Goal: Task Accomplishment & Management: Complete application form

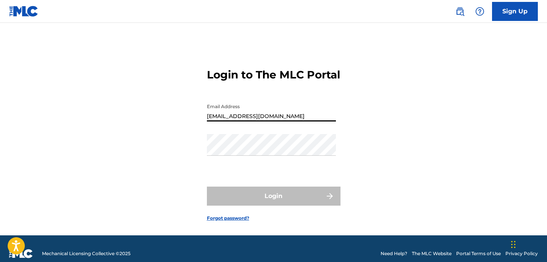
type input "[EMAIL_ADDRESS][DOMAIN_NAME]"
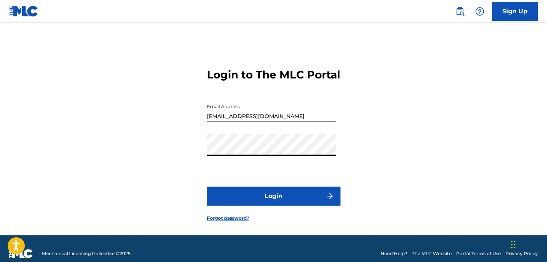
click at [273, 206] on button "Login" at bounding box center [274, 196] width 134 height 19
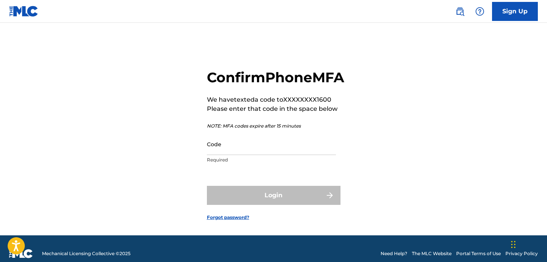
click at [218, 155] on input "Code" at bounding box center [271, 145] width 129 height 22
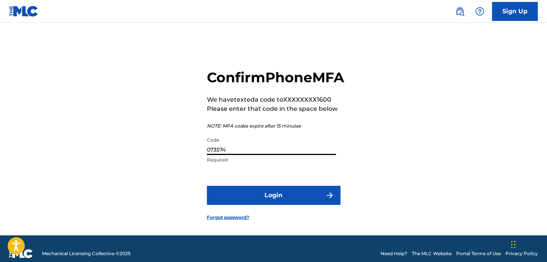
type input "073574"
click at [269, 205] on button "Login" at bounding box center [274, 195] width 134 height 19
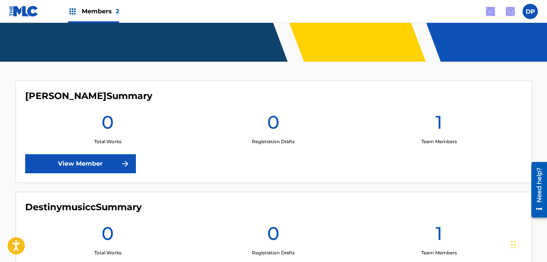
scroll to position [127, 0]
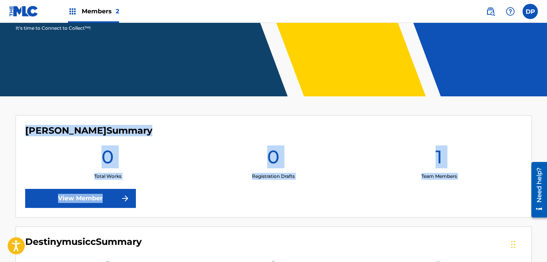
drag, startPoint x: 201, startPoint y: 244, endPoint x: 248, endPoint y: 200, distance: 64.5
click at [248, 200] on div "[PERSON_NAME] Summary 0 Total Works 0 Registration Drafts 1 Team Members View M…" at bounding box center [274, 167] width 516 height 102
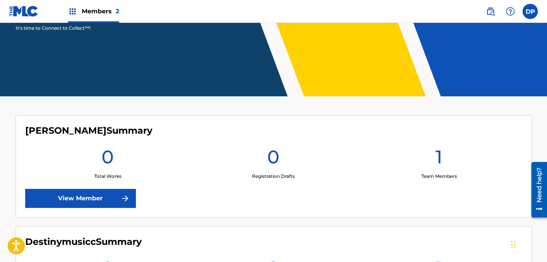
click at [270, 122] on div "[PERSON_NAME] Summary 0 Total Works 0 Registration Drafts 1 Team Members View M…" at bounding box center [274, 167] width 516 height 102
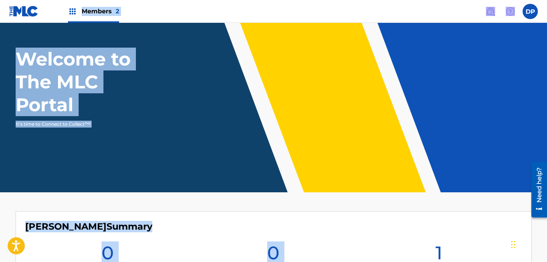
scroll to position [0, 0]
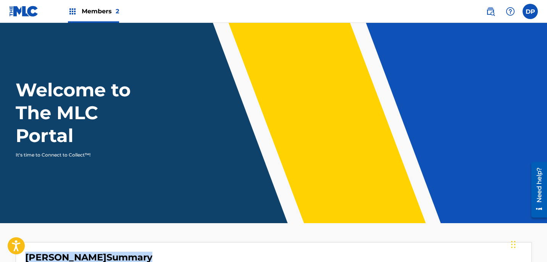
drag, startPoint x: 205, startPoint y: 139, endPoint x: 223, endPoint y: 228, distance: 90.7
click at [223, 228] on main "Welcome to The MLC Portal It's time to Connect to Collect™! [PERSON_NAME] Summa…" at bounding box center [273, 244] width 547 height 443
click at [73, 11] on img at bounding box center [72, 11] width 9 height 9
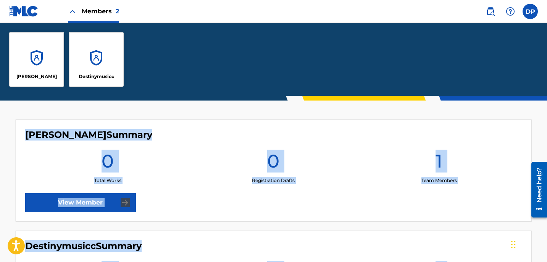
scroll to position [292, 0]
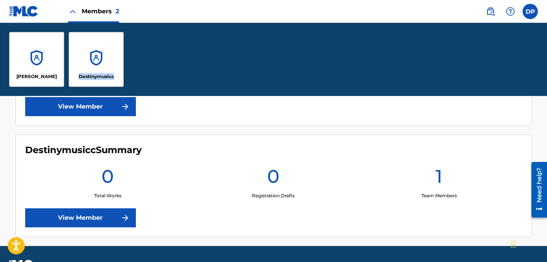
drag, startPoint x: 89, startPoint y: 160, endPoint x: 93, endPoint y: 55, distance: 104.6
click at [40, 71] on div "[PERSON_NAME]" at bounding box center [36, 59] width 55 height 55
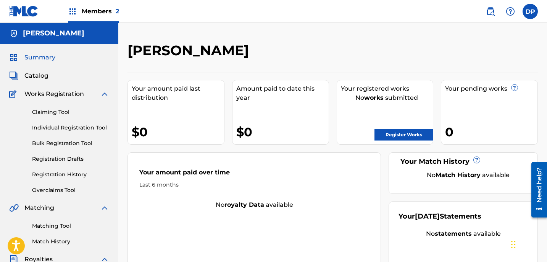
click at [392, 134] on link "Register Works" at bounding box center [403, 134] width 59 height 11
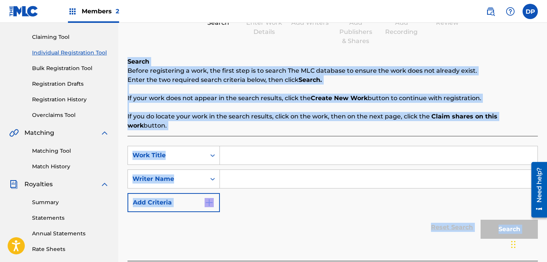
scroll to position [150, 0]
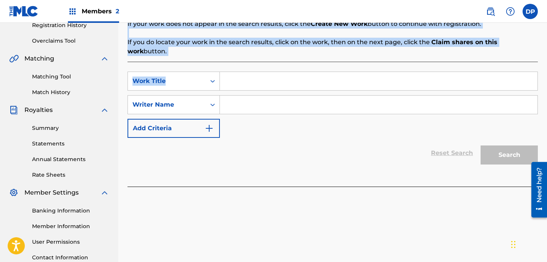
drag, startPoint x: 358, startPoint y: 132, endPoint x: 318, endPoint y: 49, distance: 92.2
click at [318, 49] on div "Register Work Search Enter Work Details Add Writers Add Publishers & Shares Add…" at bounding box center [332, 43] width 410 height 303
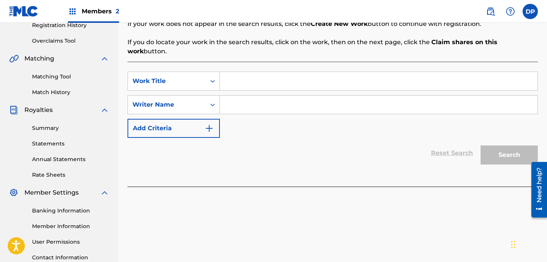
click at [293, 150] on div "Reset Search Search" at bounding box center [332, 153] width 410 height 31
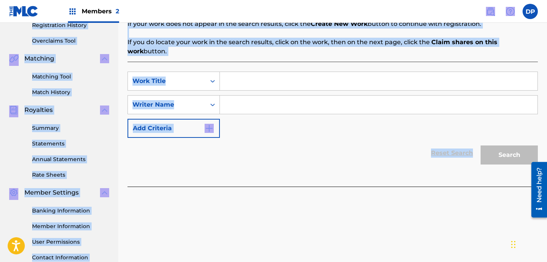
scroll to position [40, 0]
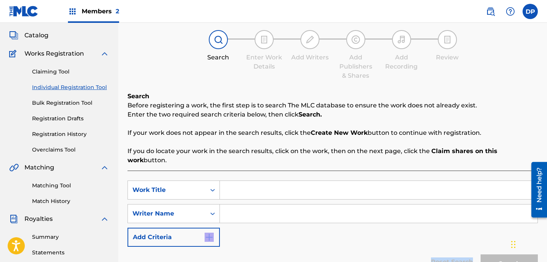
drag, startPoint x: 294, startPoint y: 150, endPoint x: 341, endPoint y: 231, distance: 94.6
click at [341, 231] on form "SearchWithCriteriaaaee9cf2-e7ba-4009-9c68-386c84b2c238 Work Title SearchWithCri…" at bounding box center [332, 229] width 410 height 97
click at [317, 181] on input "Search Form" at bounding box center [378, 190] width 317 height 18
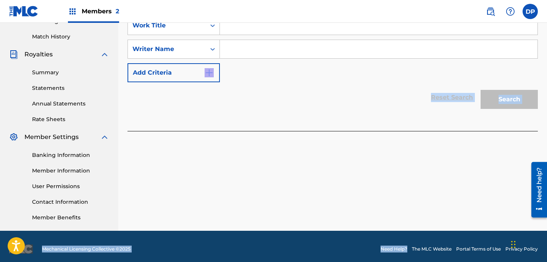
scroll to position [211, 0]
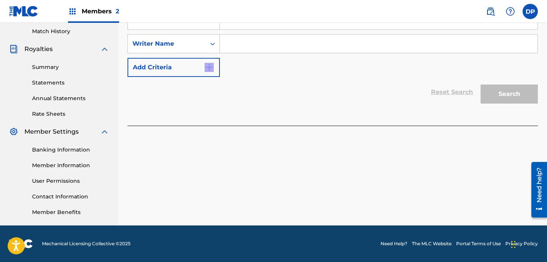
drag, startPoint x: 303, startPoint y: 229, endPoint x: 320, endPoint y: 79, distance: 150.8
click at [320, 79] on form "SearchWithCriteriaaaee9cf2-e7ba-4009-9c68-386c84b2c238 Work Title SearchWithCri…" at bounding box center [332, 59] width 410 height 97
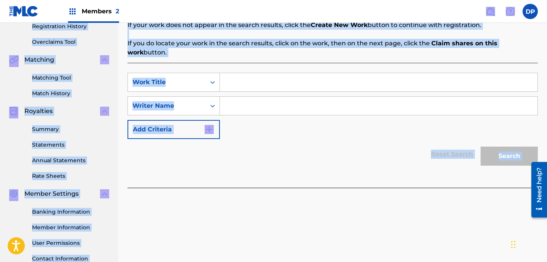
scroll to position [127, 0]
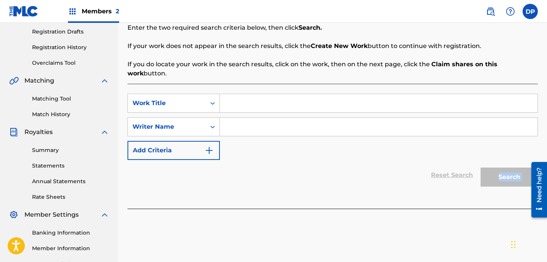
drag, startPoint x: 320, startPoint y: 130, endPoint x: 330, endPoint y: 177, distance: 47.8
click at [330, 177] on div "Register Work Search Enter Work Details Add Writers Add Publishers & Shares Add…" at bounding box center [332, 112] width 428 height 394
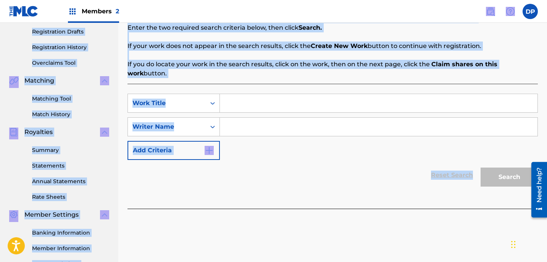
scroll to position [32, 0]
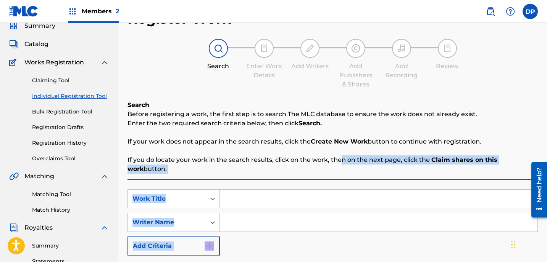
drag, startPoint x: 330, startPoint y: 177, endPoint x: 340, endPoint y: 156, distance: 23.0
click at [340, 156] on div "Search Before registering a work, the first step is to search The MLC database …" at bounding box center [332, 203] width 410 height 204
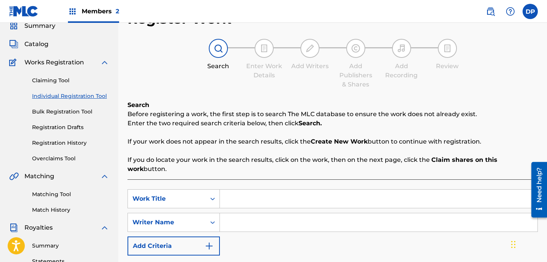
click at [295, 192] on input "Search Form" at bounding box center [378, 199] width 317 height 18
type input "D"
type input "s"
type input "Sin Again"
click at [288, 214] on input "Search Form" at bounding box center [378, 223] width 317 height 18
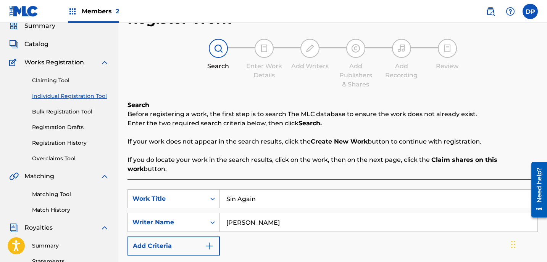
type input "[PERSON_NAME]"
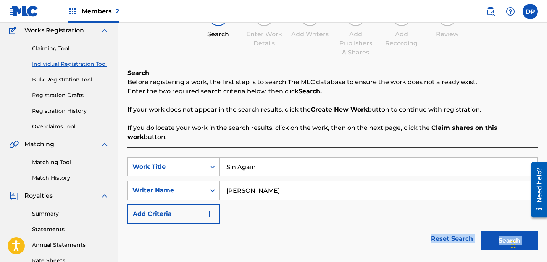
scroll to position [187, 0]
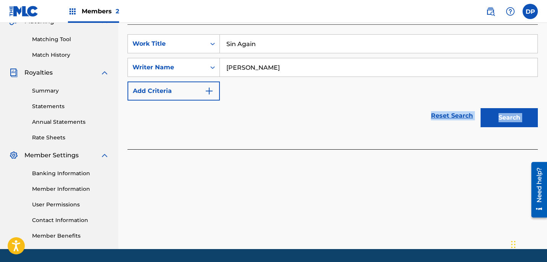
drag, startPoint x: 325, startPoint y: 258, endPoint x: 326, endPoint y: 167, distance: 90.8
click at [326, 167] on div "Register Work Search Enter Work Details Add Writers Add Publishers & Shares Add…" at bounding box center [332, 52] width 428 height 394
click at [493, 116] on button "Search" at bounding box center [508, 117] width 57 height 19
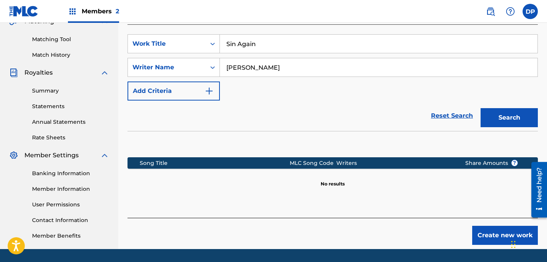
click at [436, 170] on section "Song Title MLC Song Code Writers Share Amounts ? No results" at bounding box center [332, 171] width 410 height 34
click at [487, 227] on button "Create new work" at bounding box center [505, 235] width 66 height 19
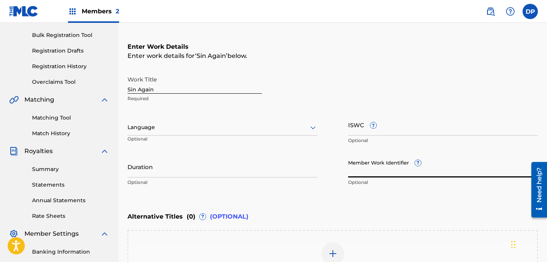
scroll to position [113, 0]
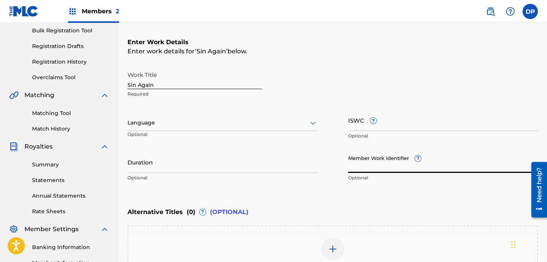
drag, startPoint x: 348, startPoint y: 97, endPoint x: 320, endPoint y: 209, distance: 115.4
click at [320, 209] on div "Enter Work Details Enter work details for ‘ Sin Again ’ below. Work Title Sin A…" at bounding box center [332, 160] width 410 height 282
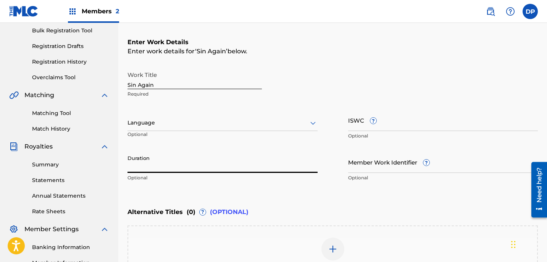
click at [272, 161] on input "Duration" at bounding box center [222, 162] width 190 height 22
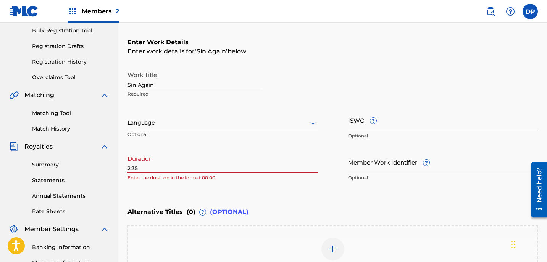
click at [414, 185] on div "Member Work Identifier ? Optional" at bounding box center [443, 168] width 190 height 34
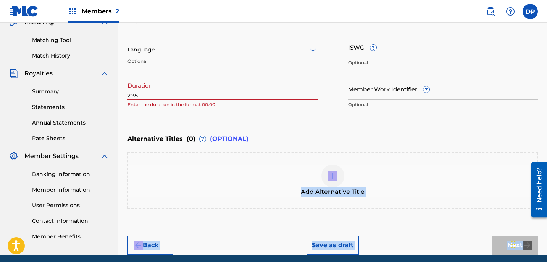
scroll to position [216, 0]
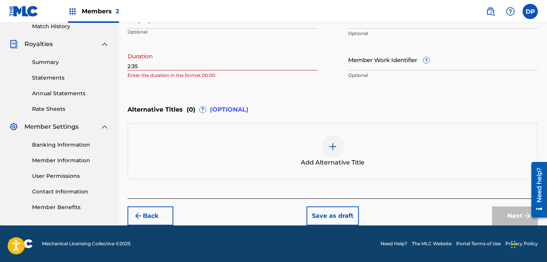
drag, startPoint x: 403, startPoint y: 207, endPoint x: 389, endPoint y: 103, distance: 104.8
click at [389, 103] on div "Alternative Titles ( 0 ) ? (OPTIONAL)" at bounding box center [332, 109] width 410 height 17
click at [332, 146] on img at bounding box center [332, 146] width 9 height 9
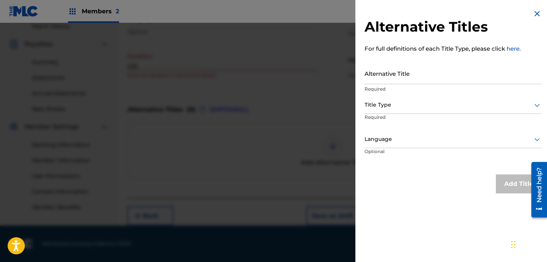
click at [314, 115] on div at bounding box center [273, 154] width 547 height 262
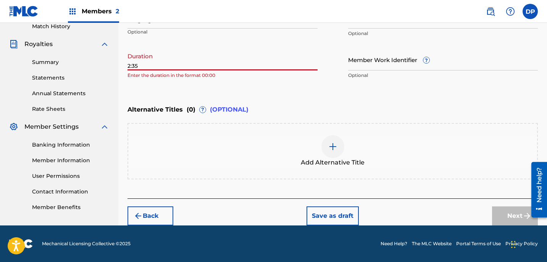
click at [128, 66] on input "2:35" at bounding box center [222, 60] width 190 height 22
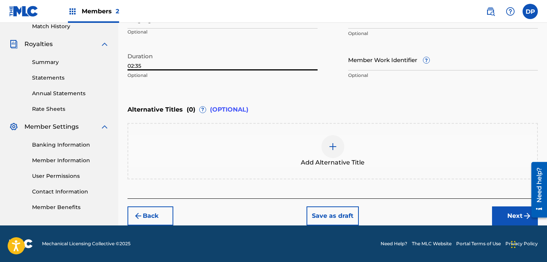
type input "02:35"
click at [175, 92] on div "Enter Work Details Enter work details for ‘ Sin Again ’ below. Work Title Sin A…" at bounding box center [332, 9] width 410 height 185
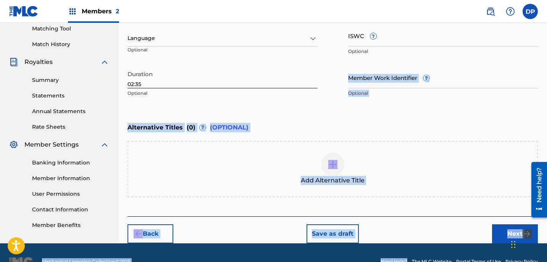
scroll to position [211, 0]
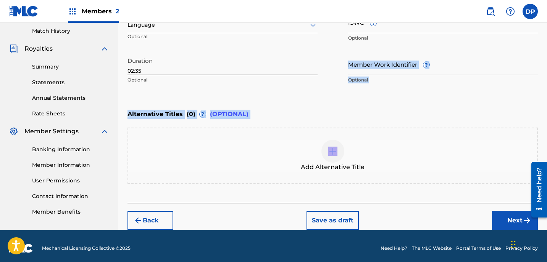
drag, startPoint x: 310, startPoint y: 101, endPoint x: 288, endPoint y: 148, distance: 52.1
click at [288, 148] on div "Enter Work Details Enter work details for ‘ Sin Again ’ below. Work Title Sin A…" at bounding box center [332, 62] width 410 height 282
click at [507, 219] on button "Next" at bounding box center [515, 220] width 46 height 19
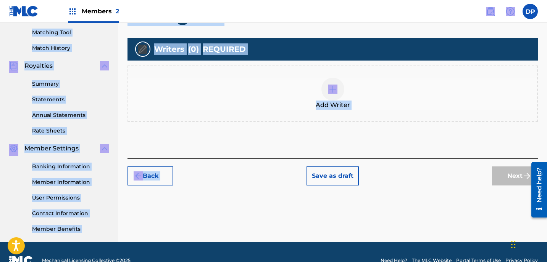
scroll to position [179, 0]
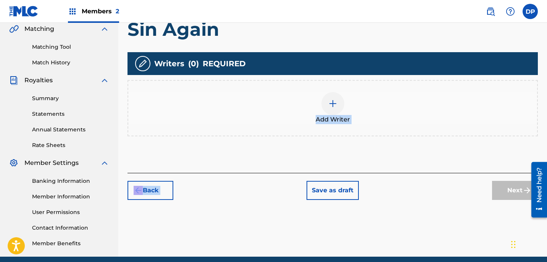
drag, startPoint x: 422, startPoint y: 142, endPoint x: 444, endPoint y: 120, distance: 31.3
click at [444, 120] on div "Register Work Search Enter Work Details Add Writers Add Publishers & Shares Add…" at bounding box center [332, 32] width 410 height 338
click at [339, 104] on div at bounding box center [332, 103] width 23 height 23
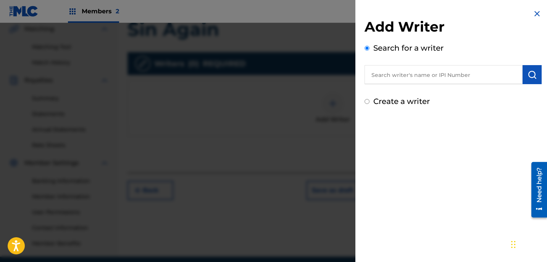
click at [414, 85] on div "Add Writer Search for a writer Create a writer" at bounding box center [452, 62] width 177 height 89
click at [414, 79] on input "text" at bounding box center [443, 74] width 158 height 19
type input "[PERSON_NAME]"
click at [531, 74] on img "submit" at bounding box center [531, 74] width 9 height 9
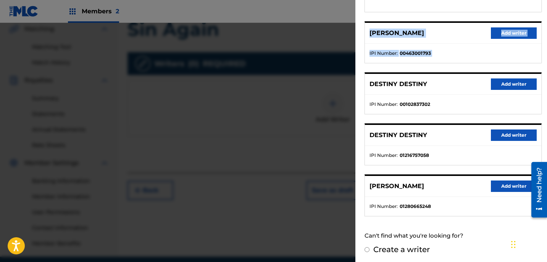
scroll to position [197, 0]
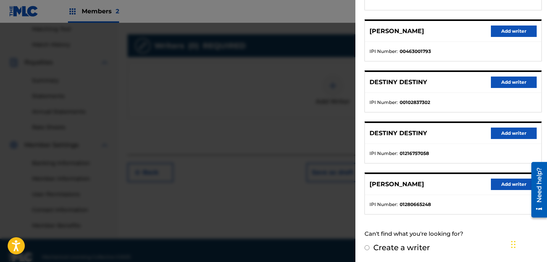
drag, startPoint x: 438, startPoint y: 201, endPoint x: 419, endPoint y: -15, distance: 216.8
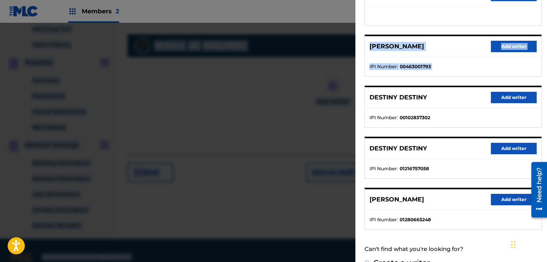
click at [446, 30] on div "DESTINY DESTINY Add writer [PERSON_NAME] Add writer IPI Number : 00463001793 DE…" at bounding box center [452, 107] width 177 height 246
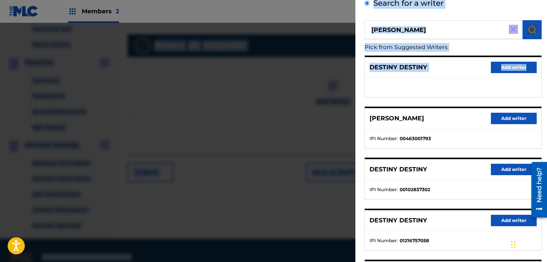
scroll to position [140, 0]
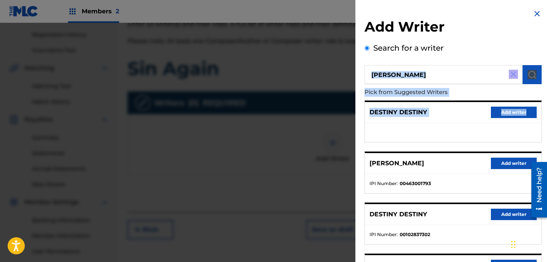
drag, startPoint x: 446, startPoint y: 30, endPoint x: 447, endPoint y: 90, distance: 60.7
click at [447, 90] on div "[PERSON_NAME] Pick from Suggested Writers DESTINY DESTINY Add writer [PERSON_NA…" at bounding box center [452, 206] width 177 height 282
click at [510, 74] on img at bounding box center [513, 74] width 9 height 9
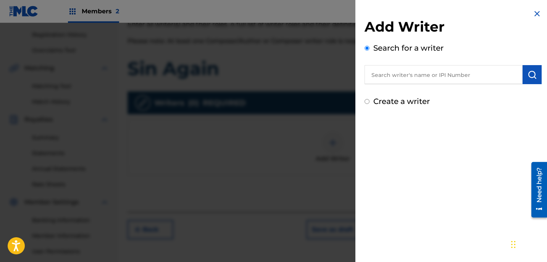
click at [456, 74] on input "text" at bounding box center [443, 74] width 158 height 19
paste input "1280665248"
click at [518, 76] on input "1280665248" at bounding box center [443, 74] width 158 height 19
type input "1280665248"
click at [527, 76] on img "submit" at bounding box center [531, 74] width 9 height 9
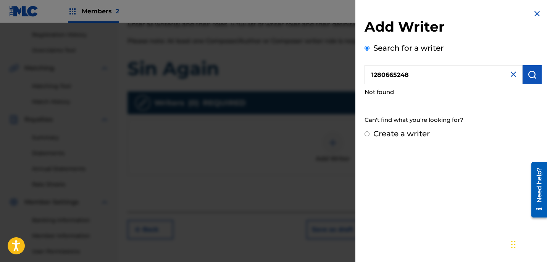
click at [390, 131] on label "Create a writer" at bounding box center [401, 133] width 56 height 9
radio input "true"
click at [369, 132] on input "Create a writer" at bounding box center [366, 134] width 5 height 5
radio input "false"
radio input "true"
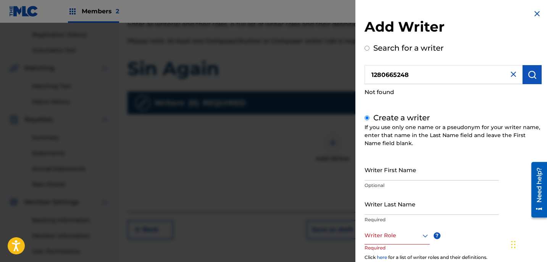
click at [406, 173] on input "Writer First Name" at bounding box center [431, 170] width 134 height 22
type input "Destiny"
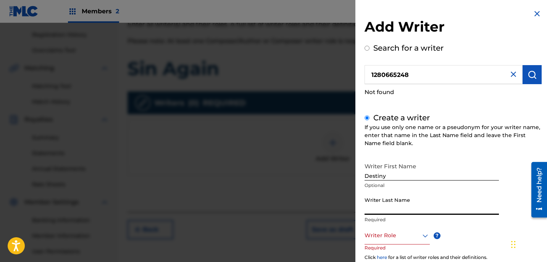
click at [410, 206] on input "Writer Last Name" at bounding box center [431, 204] width 134 height 22
type input "[PERSON_NAME]"
click at [404, 238] on div at bounding box center [396, 236] width 65 height 10
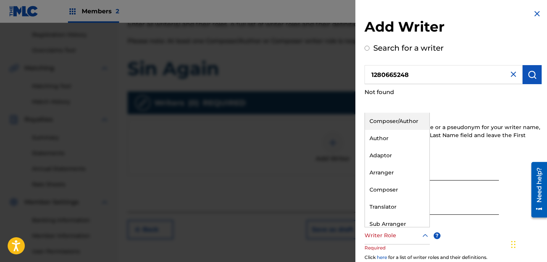
click at [397, 119] on div "Composer/Author" at bounding box center [397, 121] width 64 height 17
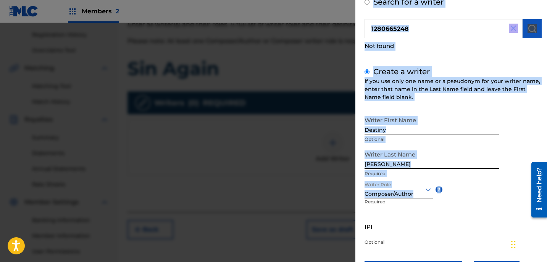
scroll to position [186, 0]
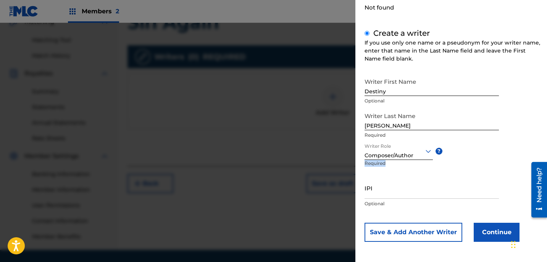
drag, startPoint x: 466, startPoint y: 245, endPoint x: 449, endPoint y: 184, distance: 63.8
click at [449, 184] on div "Writer First Name Destiny Optional Writer Last Name [PERSON_NAME] Required Writ…" at bounding box center [452, 158] width 177 height 168
click at [435, 190] on input "IPI" at bounding box center [431, 188] width 134 height 22
click at [490, 234] on button "Continue" at bounding box center [496, 232] width 46 height 19
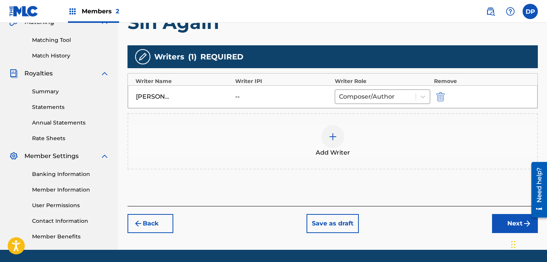
click at [164, 97] on div "[PERSON_NAME]" at bounding box center [153, 96] width 34 height 9
click at [438, 94] on img "submit" at bounding box center [440, 96] width 8 height 9
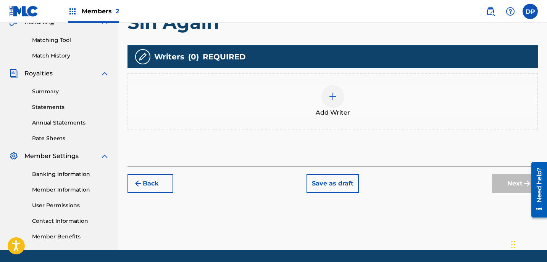
click at [317, 101] on div "Add Writer" at bounding box center [332, 101] width 409 height 32
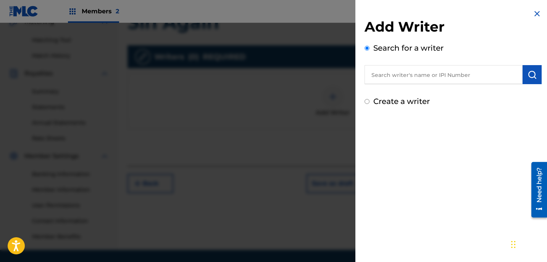
click at [409, 104] on label "Create a writer" at bounding box center [401, 101] width 56 height 9
radio input "true"
click at [369, 104] on input "Create a writer" at bounding box center [366, 101] width 5 height 5
radio input "false"
radio input "true"
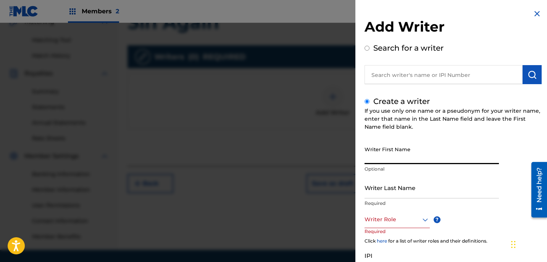
click at [403, 151] on input "Writer First Name" at bounding box center [431, 154] width 134 height 22
type input "Destiny"
click at [421, 185] on input "Writer Last Name" at bounding box center [431, 188] width 134 height 22
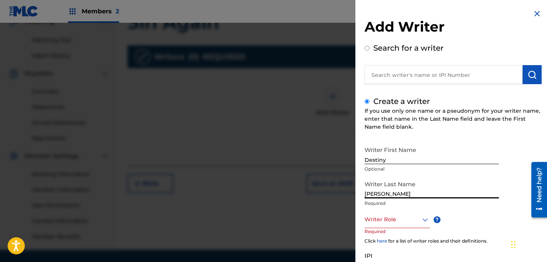
type input "[PERSON_NAME]"
click at [417, 221] on div at bounding box center [396, 220] width 65 height 10
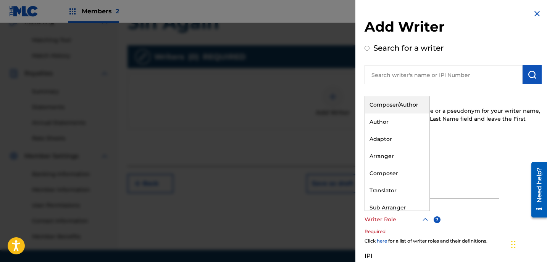
click at [397, 113] on div "Composer/Author" at bounding box center [397, 105] width 64 height 17
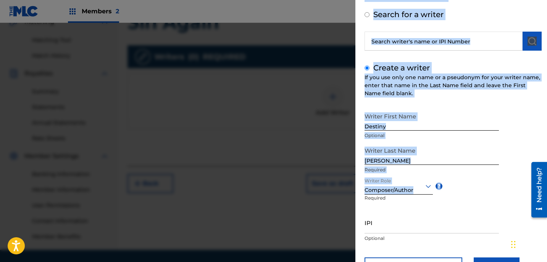
scroll to position [211, 0]
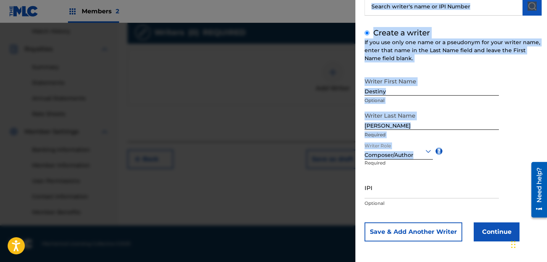
drag, startPoint x: 472, startPoint y: 230, endPoint x: 460, endPoint y: 80, distance: 150.0
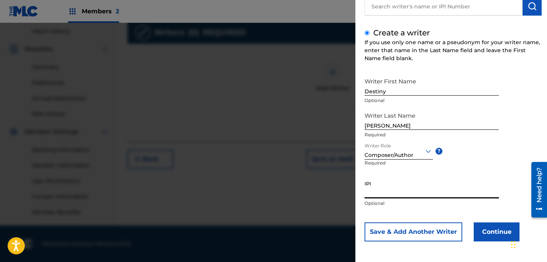
click at [427, 186] on input "IPI" at bounding box center [431, 188] width 134 height 22
paste input "1280665248"
type input "1280665248"
click at [485, 232] on button "Continue" at bounding box center [496, 232] width 46 height 19
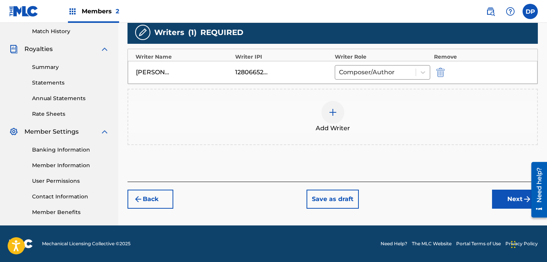
click at [248, 63] on div "[PERSON_NAME] 1280665248 Composer/Author" at bounding box center [332, 72] width 409 height 23
click at [441, 72] on img "submit" at bounding box center [440, 72] width 8 height 9
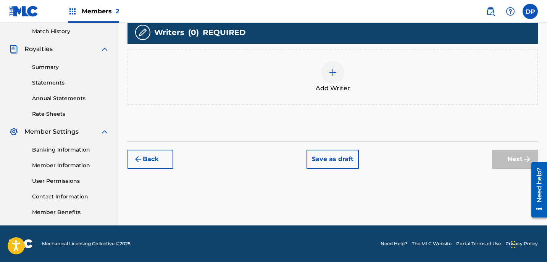
click at [329, 74] on img at bounding box center [332, 72] width 9 height 9
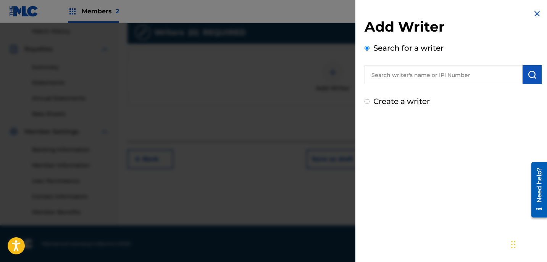
click at [411, 79] on input "text" at bounding box center [443, 74] width 158 height 19
click at [407, 105] on label "Create a writer" at bounding box center [401, 101] width 56 height 9
radio input "true"
click at [369, 104] on input "Create a writer" at bounding box center [366, 101] width 5 height 5
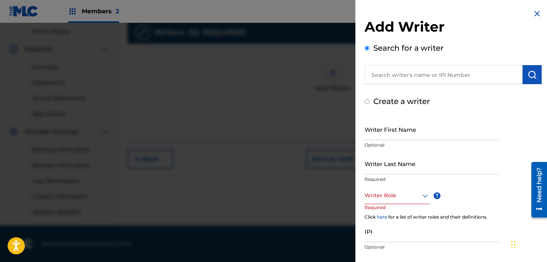
radio input "false"
radio input "true"
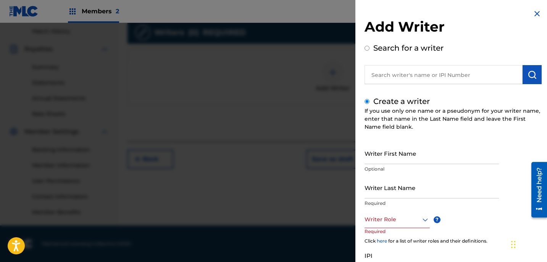
click at [398, 219] on div at bounding box center [396, 220] width 65 height 10
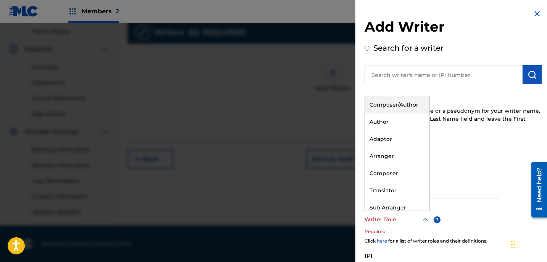
drag, startPoint x: 393, startPoint y: 108, endPoint x: 399, endPoint y: 119, distance: 12.8
click at [393, 108] on div "Composer/Author" at bounding box center [397, 105] width 64 height 17
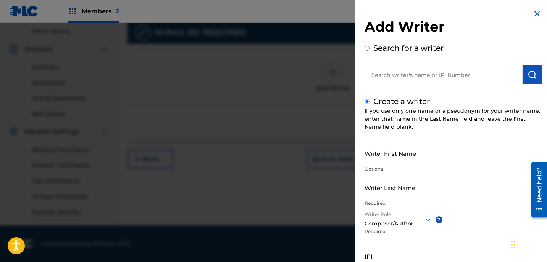
click at [409, 160] on input "Writer First Name" at bounding box center [431, 154] width 134 height 22
type input "[PERSON_NAME]"
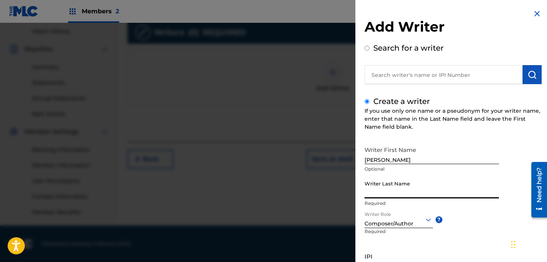
click at [413, 193] on input "Writer Last Name" at bounding box center [431, 188] width 134 height 22
type input "[PERSON_NAME]"
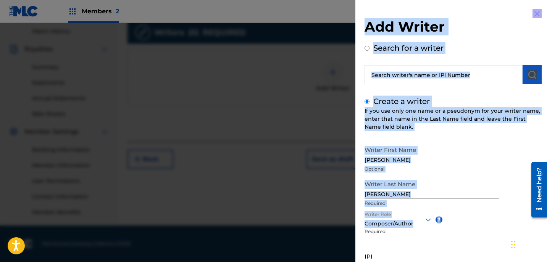
scroll to position [69, 0]
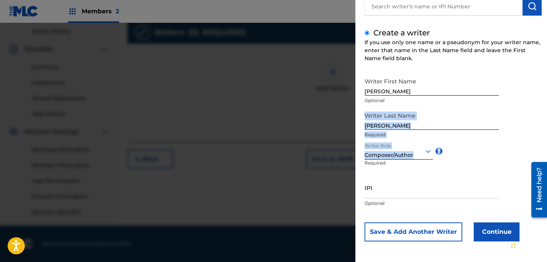
drag, startPoint x: 471, startPoint y: 228, endPoint x: 440, endPoint y: 85, distance: 146.5
click at [440, 85] on div "Writer First Name [PERSON_NAME] Optional Writer Last Name [PERSON_NAME] Require…" at bounding box center [452, 158] width 177 height 168
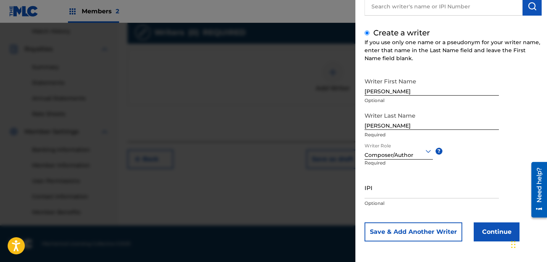
click at [403, 196] on input "IPI" at bounding box center [431, 188] width 134 height 22
paste input "1280665248"
type input "1280665248"
click at [486, 237] on button "Continue" at bounding box center [496, 232] width 46 height 19
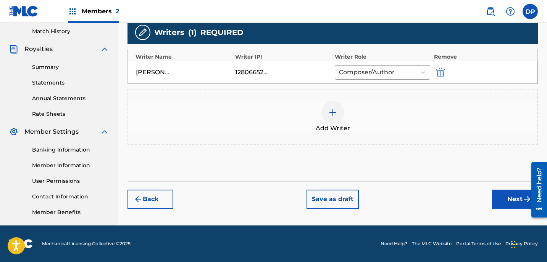
click at [504, 204] on button "Next" at bounding box center [515, 199] width 46 height 19
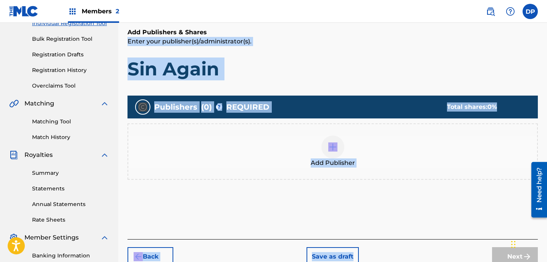
scroll to position [208, 0]
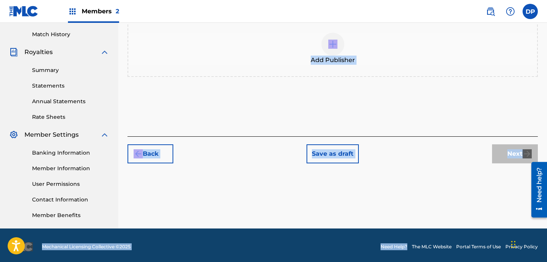
drag, startPoint x: 401, startPoint y: 103, endPoint x: 382, endPoint y: 98, distance: 19.8
click at [382, 98] on div "Add Publishers & Shares Enter your publisher(s)/administrator(s). Sin Again Pub…" at bounding box center [332, 31] width 410 height 212
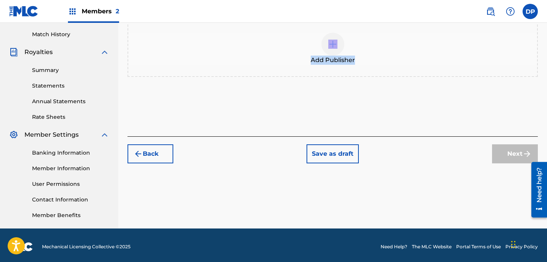
click at [330, 43] on img at bounding box center [332, 44] width 9 height 9
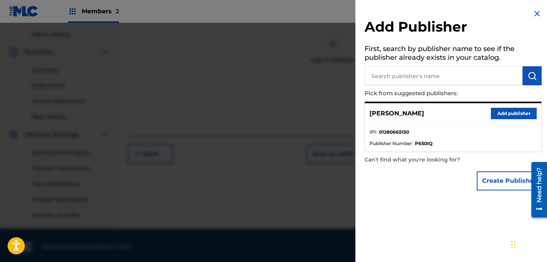
click at [439, 71] on input "text" at bounding box center [443, 75] width 158 height 19
type input "Destinymusi"
click at [502, 188] on button "Create Publisher" at bounding box center [509, 181] width 65 height 19
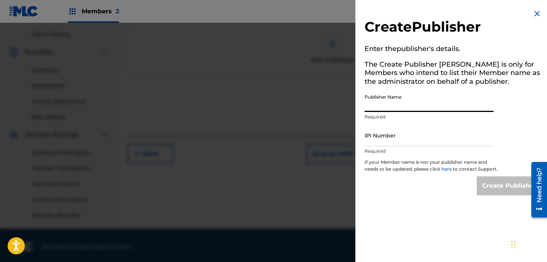
click at [432, 100] on input "Publisher Name" at bounding box center [428, 101] width 129 height 22
type input "Destinymusicc2"
click at [428, 140] on input "IPI Number" at bounding box center [428, 136] width 129 height 22
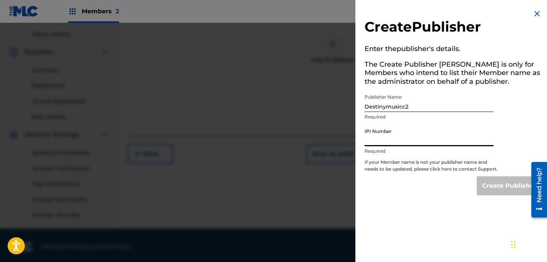
paste input "1280665150"
type input "1280665150"
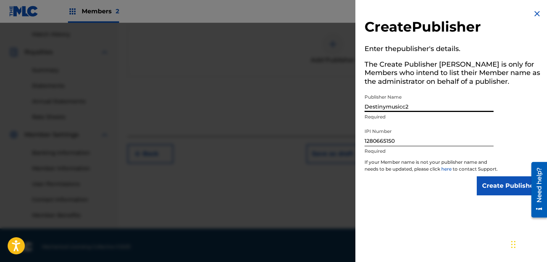
drag, startPoint x: 406, startPoint y: 106, endPoint x: 414, endPoint y: 106, distance: 8.4
click at [414, 106] on input "Destinymusicc2" at bounding box center [428, 101] width 129 height 22
type input "Destinymusicc"
click at [421, 152] on p "Required" at bounding box center [428, 151] width 129 height 7
click at [490, 190] on input "Create Publisher" at bounding box center [509, 186] width 65 height 19
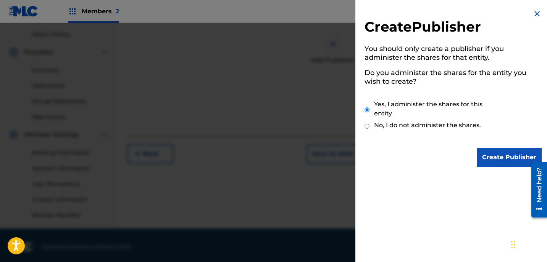
click at [509, 153] on input "Create Publisher" at bounding box center [509, 157] width 65 height 19
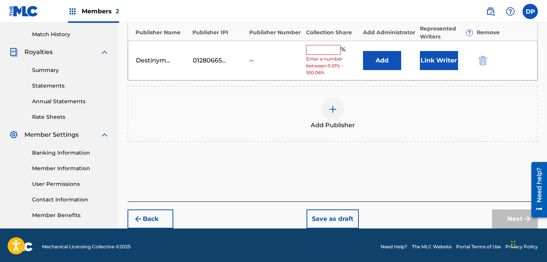
click at [330, 50] on input "text" at bounding box center [323, 50] width 34 height 10
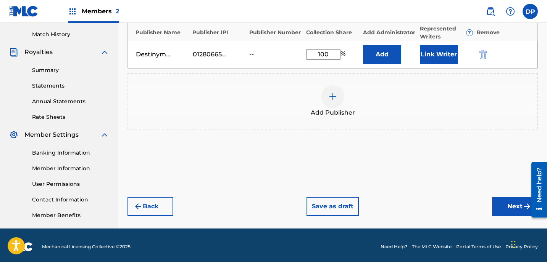
type input "100"
click at [341, 131] on div "Publishers ( 1 ) ? REQUIRED Total shares: 100 % Publisher Name Publisher IPI Pu…" at bounding box center [332, 65] width 410 height 145
click at [448, 58] on button "Link Writer" at bounding box center [439, 54] width 38 height 19
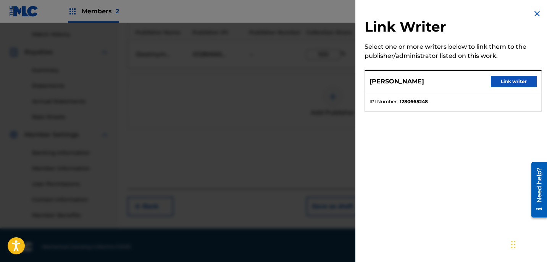
click at [506, 81] on button "Link writer" at bounding box center [514, 81] width 46 height 11
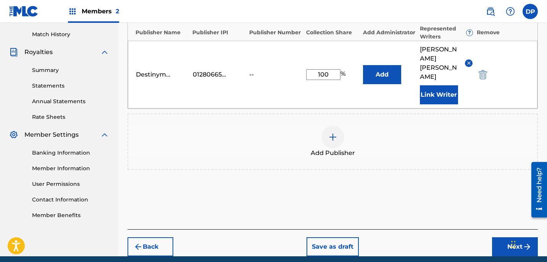
click at [381, 66] on button "Add" at bounding box center [382, 74] width 38 height 19
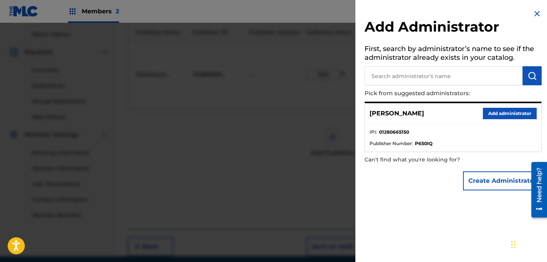
click at [499, 112] on button "Add administrator" at bounding box center [510, 113] width 54 height 11
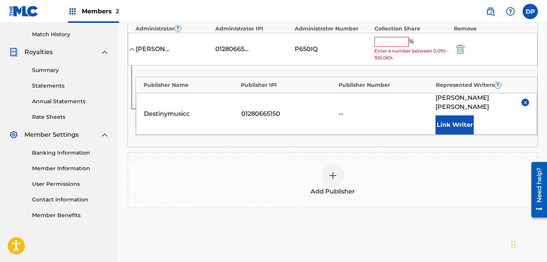
click at [393, 46] on div "%" at bounding box center [394, 42] width 41 height 10
click at [393, 40] on input "text" at bounding box center [391, 42] width 34 height 10
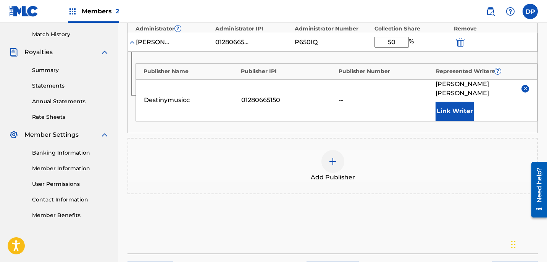
type input "5"
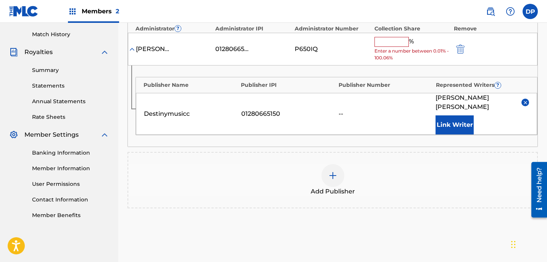
type input "2"
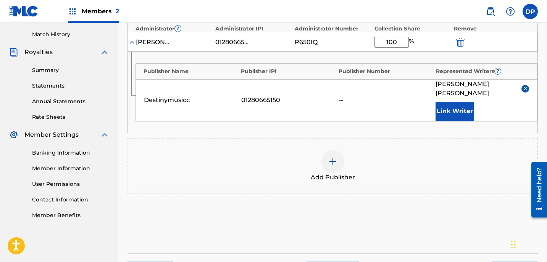
type input "100"
click at [387, 83] on div "Destinymusicc 01280665150 -- Destiny [PERSON_NAME] Link Writer" at bounding box center [336, 100] width 401 height 42
click at [461, 42] on img "submit" at bounding box center [460, 42] width 8 height 9
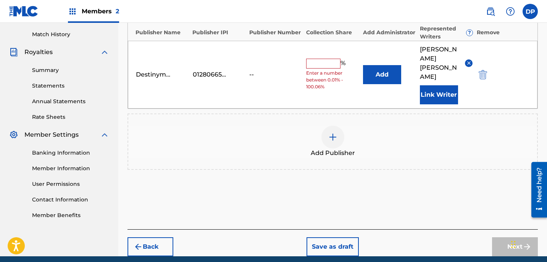
click at [319, 59] on input "text" at bounding box center [323, 64] width 34 height 10
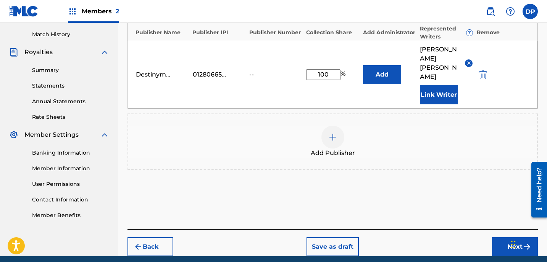
type input "100"
click at [397, 126] on div "Add Publisher" at bounding box center [332, 142] width 409 height 32
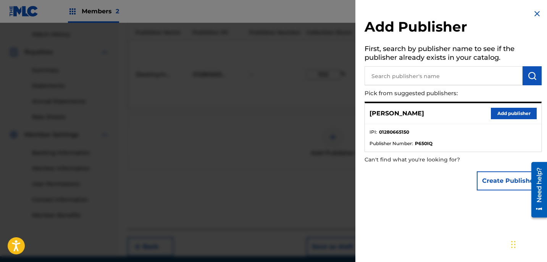
click at [304, 93] on div at bounding box center [273, 154] width 547 height 262
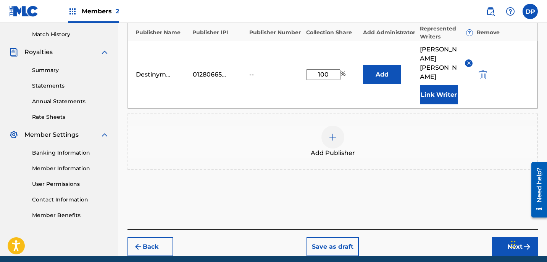
click at [388, 65] on button "Add" at bounding box center [382, 74] width 38 height 19
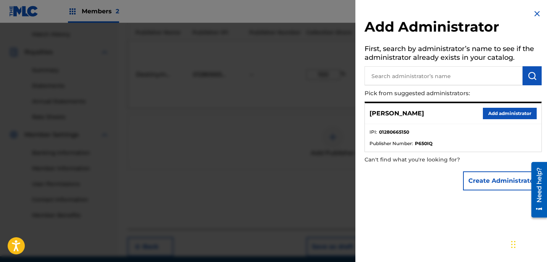
click at [506, 110] on button "Add administrator" at bounding box center [510, 113] width 54 height 11
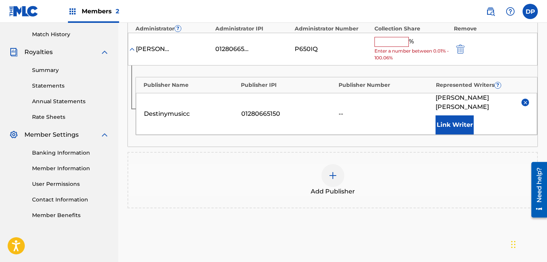
click at [392, 41] on input "text" at bounding box center [391, 42] width 34 height 10
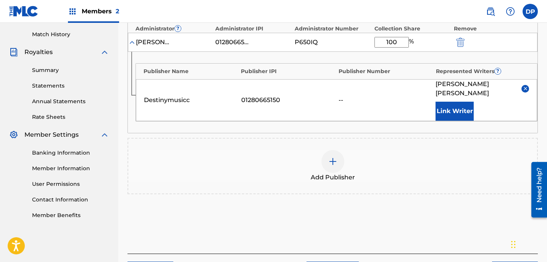
type input "100"
click at [381, 167] on div "Add Publisher" at bounding box center [332, 166] width 409 height 32
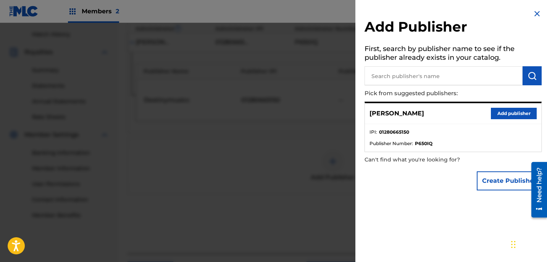
click at [302, 112] on div at bounding box center [273, 154] width 547 height 262
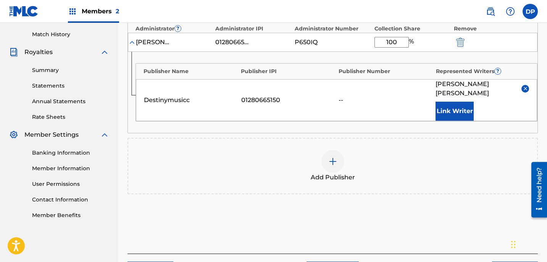
click at [454, 102] on button "Link Writer" at bounding box center [454, 111] width 38 height 19
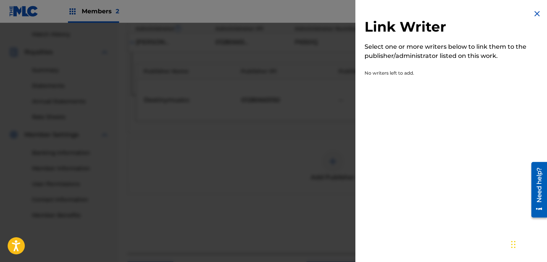
click at [534, 16] on img at bounding box center [536, 13] width 9 height 9
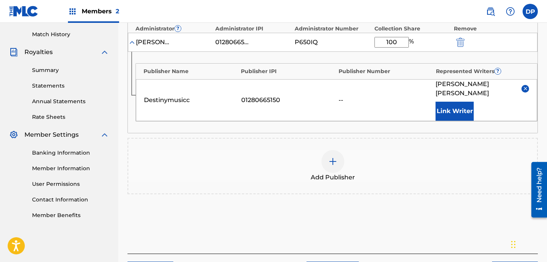
click at [130, 42] on img at bounding box center [132, 43] width 8 height 8
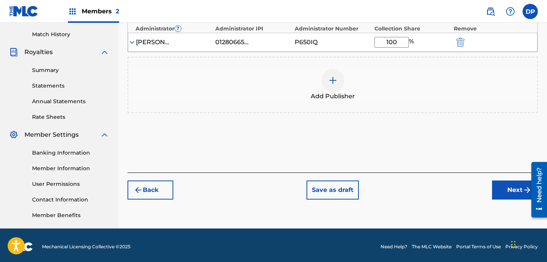
click at [131, 42] on img at bounding box center [132, 43] width 8 height 8
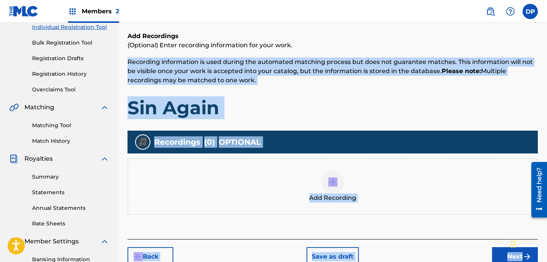
scroll to position [152, 0]
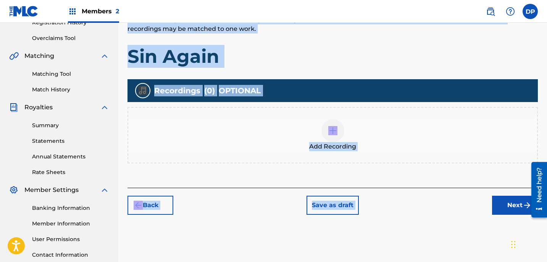
drag, startPoint x: 539, startPoint y: 112, endPoint x: 453, endPoint y: 195, distance: 119.8
click at [453, 195] on div "Register Work Search Enter Work Details Add Writers Add Publishers & Shares Add…" at bounding box center [332, 87] width 428 height 394
click at [337, 132] on img at bounding box center [332, 130] width 9 height 9
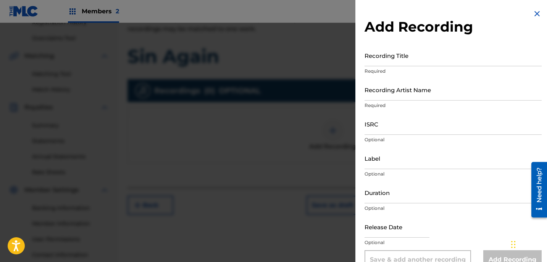
click at [417, 58] on input "Recording Title" at bounding box center [452, 56] width 177 height 22
type input "Sin Again"
click at [416, 88] on input "Recording Artist Name" at bounding box center [452, 90] width 177 height 22
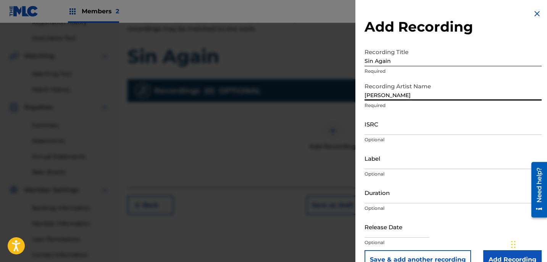
type input "[PERSON_NAME]"
click at [412, 122] on input "ISRC" at bounding box center [452, 124] width 177 height 22
paste input "QZZ782574157"
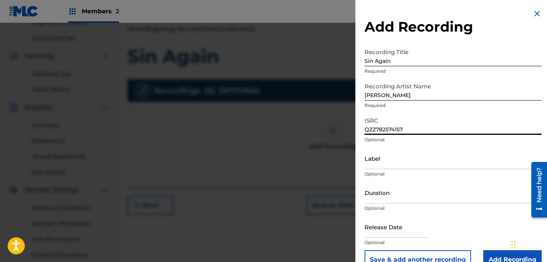
type input "QZZ782574157"
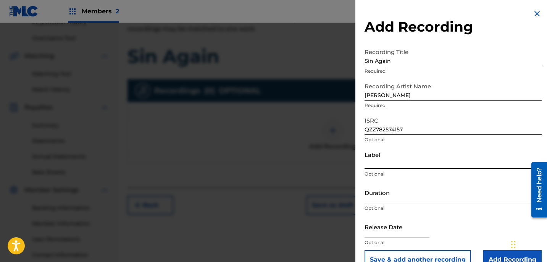
click at [411, 157] on input "Label" at bounding box center [452, 159] width 177 height 22
type input "Destinymusicc"
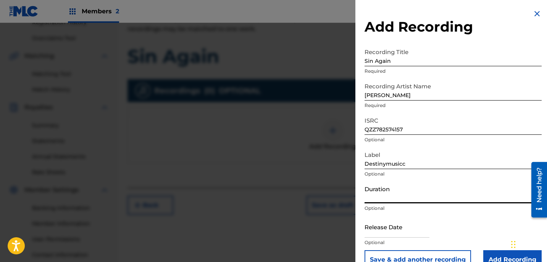
click at [401, 192] on input "Duration" at bounding box center [452, 193] width 177 height 22
type input "02:35"
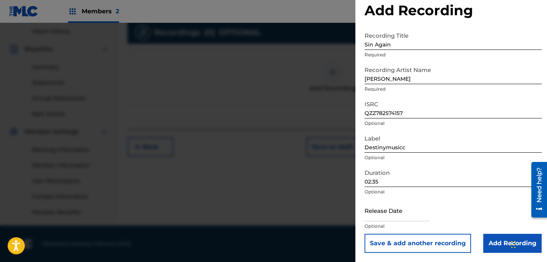
drag, startPoint x: 429, startPoint y: 220, endPoint x: 414, endPoint y: 136, distance: 85.6
click at [414, 136] on form "Recording Title Sin Again Required Recording Artist Name [PERSON_NAME] Required…" at bounding box center [452, 140] width 177 height 225
click at [401, 214] on input "text" at bounding box center [396, 211] width 65 height 22
select select "7"
select select "2025"
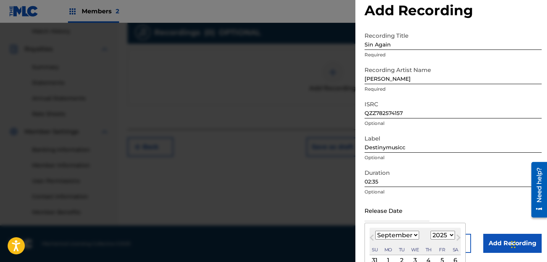
click at [429, 212] on input "text" at bounding box center [396, 211] width 65 height 22
select select "7"
click at [469, 201] on div "Release Date [DATE] Previous Month Next Month August [DATE] February March Apri…" at bounding box center [452, 217] width 177 height 34
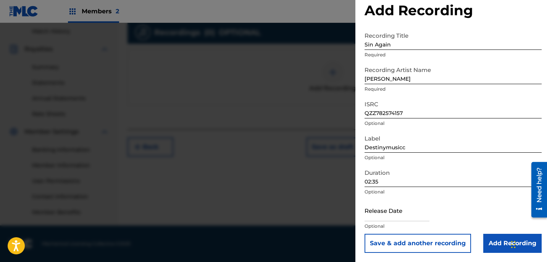
select select "7"
select select "2025"
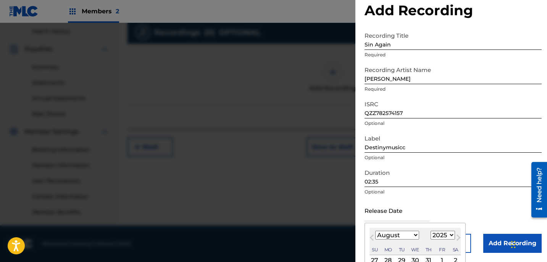
click at [391, 208] on input "text" at bounding box center [396, 211] width 65 height 22
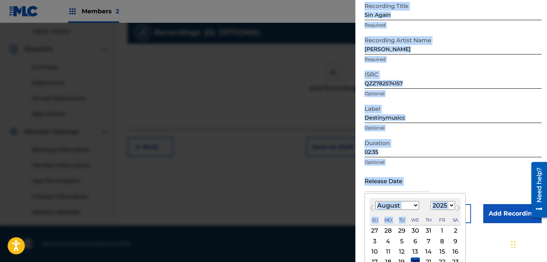
scroll to position [72, 0]
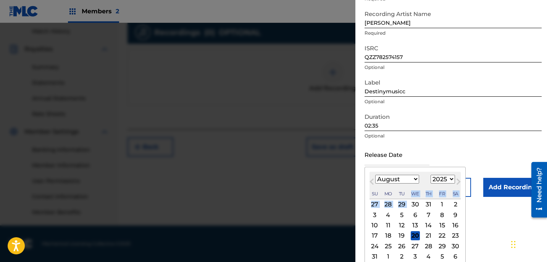
drag, startPoint x: 415, startPoint y: 243, endPoint x: 417, endPoint y: 200, distance: 43.2
click at [417, 200] on div "August [DATE] February March April May June July August September October Novem…" at bounding box center [414, 222] width 91 height 101
click at [424, 235] on div "21" at bounding box center [428, 236] width 9 height 9
type input "[DATE]"
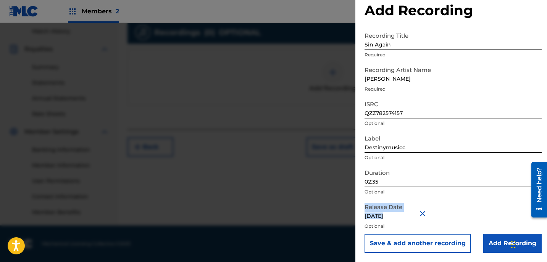
drag, startPoint x: 514, startPoint y: 208, endPoint x: 495, endPoint y: 198, distance: 21.0
click at [495, 198] on form "Recording Title Sin Again Required Recording Artist Name [PERSON_NAME] Required…" at bounding box center [452, 140] width 177 height 225
click at [448, 244] on button "Save & add another recording" at bounding box center [417, 243] width 106 height 19
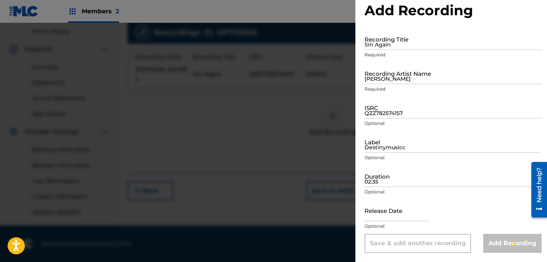
click at [280, 95] on div at bounding box center [273, 154] width 547 height 262
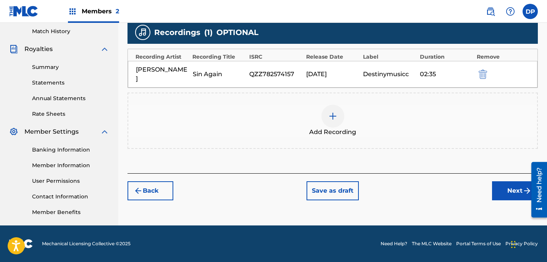
click at [502, 186] on button "Next" at bounding box center [515, 191] width 46 height 19
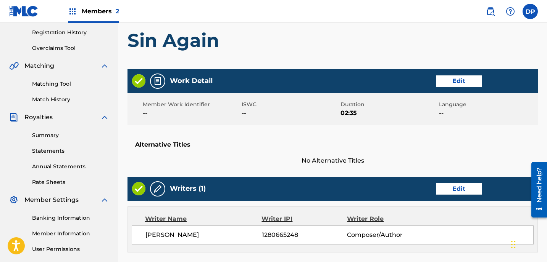
scroll to position [141, 0]
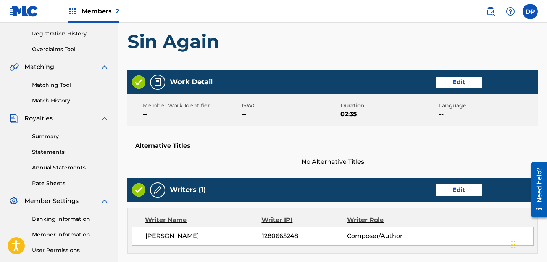
click at [461, 85] on button "Edit" at bounding box center [459, 82] width 46 height 11
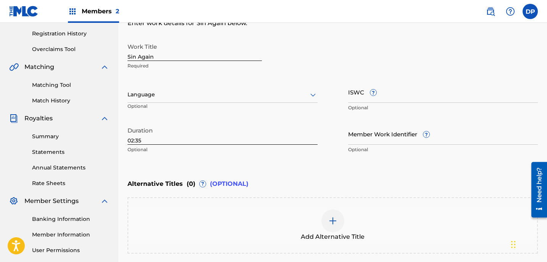
click at [405, 97] on input "ISWC ?" at bounding box center [443, 92] width 190 height 22
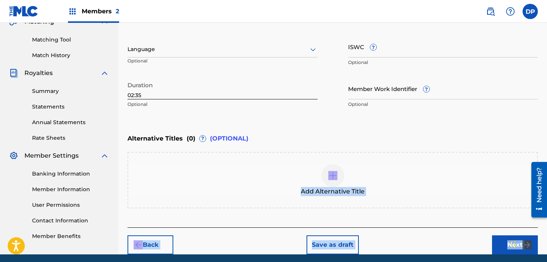
scroll to position [216, 0]
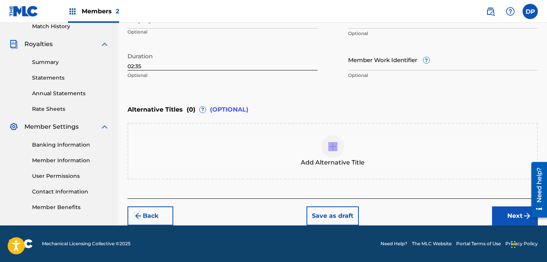
drag, startPoint x: 427, startPoint y: 184, endPoint x: 433, endPoint y: 135, distance: 49.3
click at [433, 135] on div "Alternative Titles ( 0 ) ? (OPTIONAL) Add Alternative Title" at bounding box center [332, 140] width 410 height 78
click at [498, 219] on button "Next" at bounding box center [515, 216] width 46 height 19
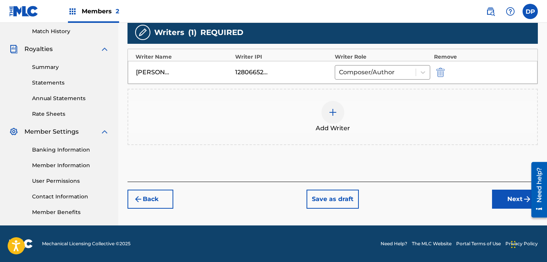
scroll to position [211, 0]
click at [503, 201] on button "Next" at bounding box center [515, 199] width 46 height 19
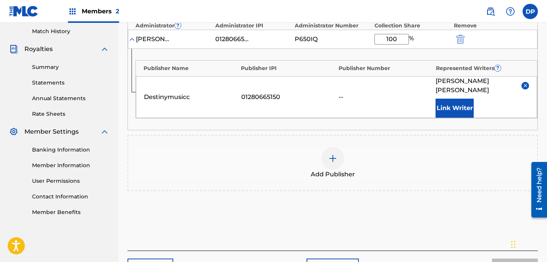
scroll to position [34, 0]
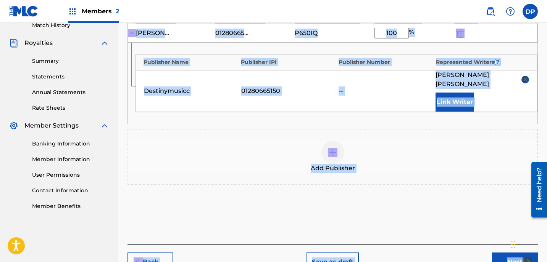
drag, startPoint x: 490, startPoint y: 112, endPoint x: 489, endPoint y: 198, distance: 85.5
click at [485, 190] on div "Add Publishers & Shares Enter your publisher(s)/administrator(s). Sin Again Pub…" at bounding box center [332, 80] width 410 height 329
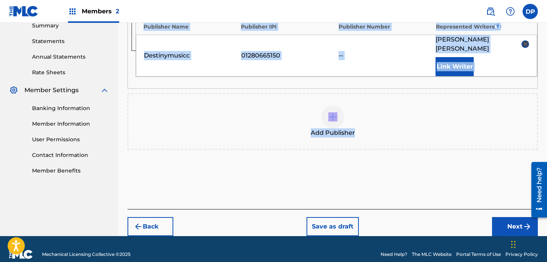
click at [509, 217] on button "Next" at bounding box center [515, 226] width 46 height 19
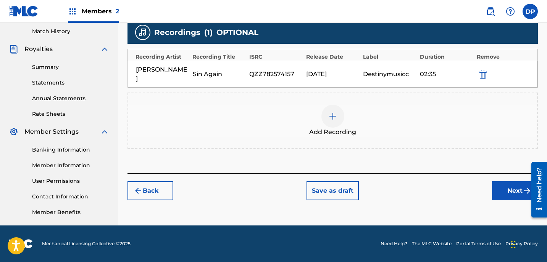
scroll to position [211, 0]
click at [507, 182] on button "Next" at bounding box center [515, 191] width 46 height 19
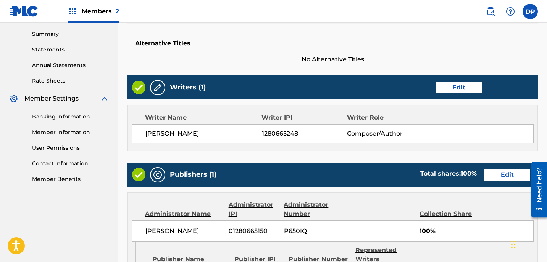
scroll to position [291, 0]
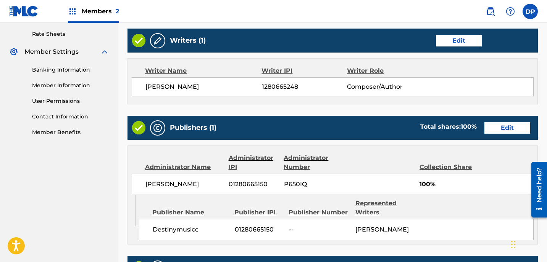
drag, startPoint x: 509, startPoint y: 124, endPoint x: 499, endPoint y: 45, distance: 80.3
click at [499, 45] on div "Register Work Search Enter Work Details Add Writers Add Publishers & Shares Add…" at bounding box center [332, 59] width 410 height 617
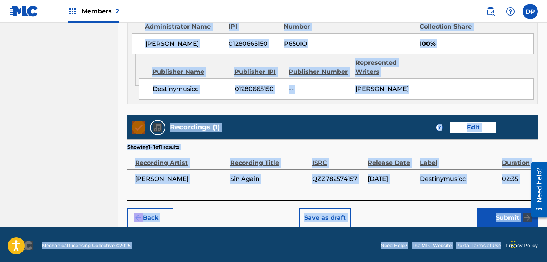
scroll to position [442, 0]
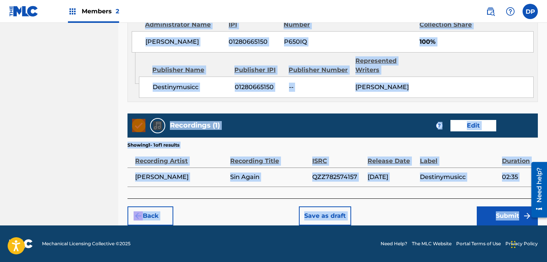
drag, startPoint x: 542, startPoint y: 112, endPoint x: 502, endPoint y: 223, distance: 117.8
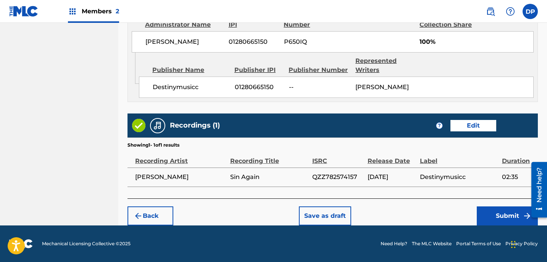
click at [443, 215] on div "Back Save as draft Submit" at bounding box center [332, 212] width 410 height 27
click at [496, 210] on button "Submit" at bounding box center [507, 216] width 61 height 19
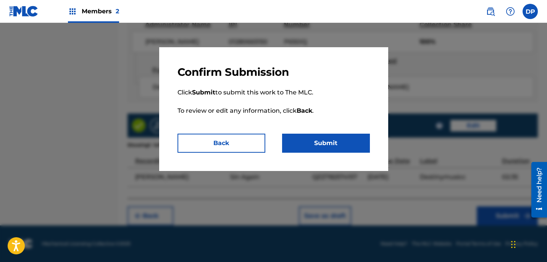
click at [235, 145] on button "Back" at bounding box center [221, 143] width 88 height 19
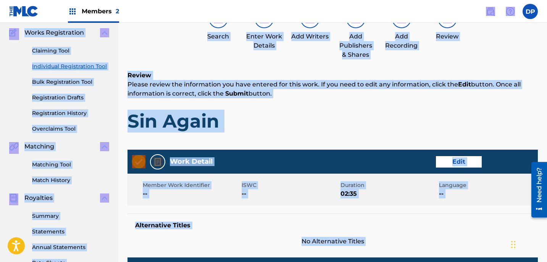
scroll to position [26, 0]
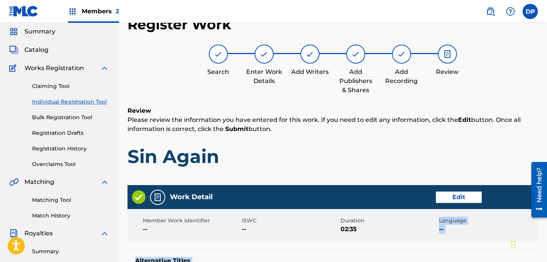
drag, startPoint x: 443, startPoint y: 217, endPoint x: 436, endPoint y: 234, distance: 18.4
click at [212, 63] on div "Search" at bounding box center [218, 61] width 38 height 32
click at [219, 57] on img at bounding box center [218, 54] width 9 height 9
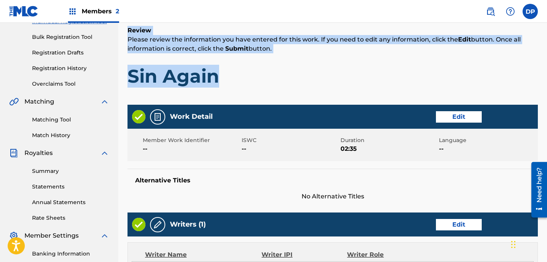
scroll to position [114, 0]
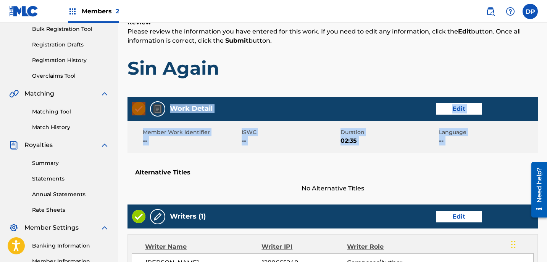
drag, startPoint x: 329, startPoint y: 168, endPoint x: 322, endPoint y: 163, distance: 8.7
click at [322, 163] on div "Register Work Search Enter Work Details Add Writers Add Publishers & Shares Add…" at bounding box center [332, 236] width 410 height 617
click at [443, 109] on button "Edit" at bounding box center [459, 108] width 46 height 11
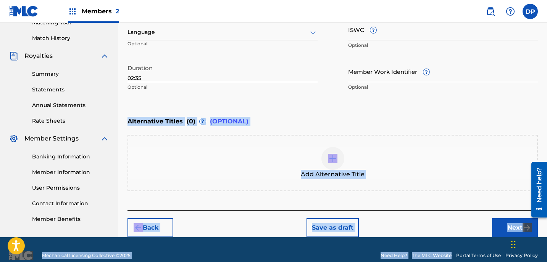
scroll to position [216, 0]
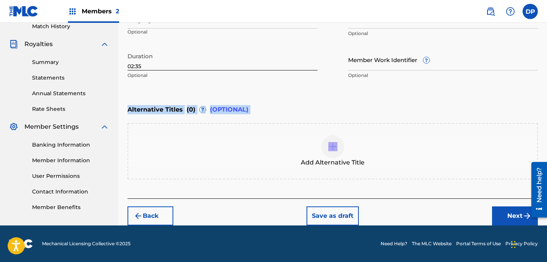
drag, startPoint x: 431, startPoint y: 191, endPoint x: 425, endPoint y: 135, distance: 56.8
click at [425, 135] on div "Enter Work Details Enter work details for ‘ Sin Again ’ below. Work Title Sin A…" at bounding box center [332, 58] width 410 height 282
click at [331, 104] on div "Alternative Titles ( 0 ) ? (OPTIONAL)" at bounding box center [332, 109] width 410 height 17
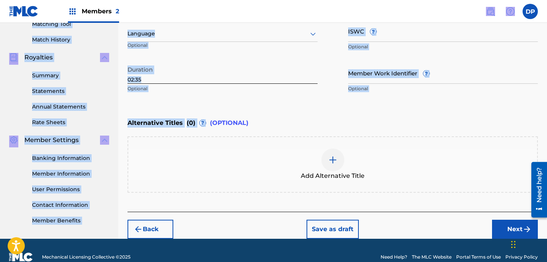
scroll to position [184, 0]
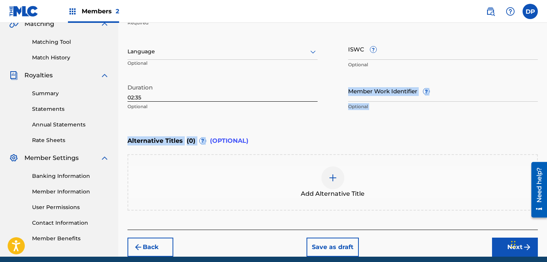
drag, startPoint x: 331, startPoint y: 104, endPoint x: 338, endPoint y: 88, distance: 17.6
click at [338, 88] on div "Enter Work Details Enter work details for ‘ Sin Again ’ below. Work Title Sin A…" at bounding box center [332, 89] width 410 height 282
click at [295, 52] on div at bounding box center [222, 52] width 190 height 10
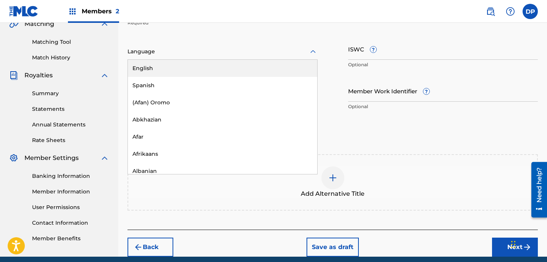
click at [272, 66] on div "English" at bounding box center [222, 68] width 189 height 17
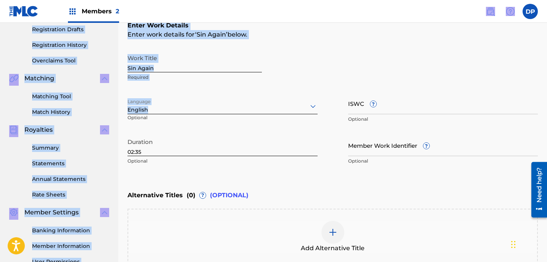
scroll to position [104, 0]
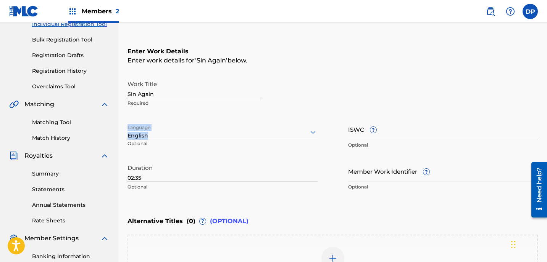
drag, startPoint x: 330, startPoint y: 76, endPoint x: 334, endPoint y: 114, distance: 38.3
click at [334, 114] on div "Work Title Sin Again Required Language English Optional ISWC ? Optional Duratio…" at bounding box center [332, 136] width 410 height 118
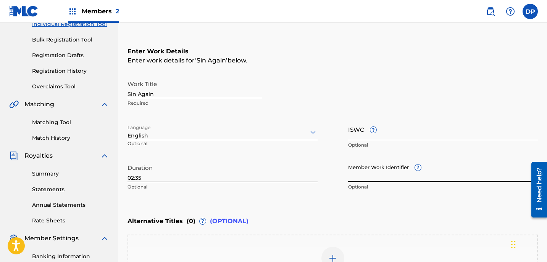
click at [374, 166] on input "Member Work Identifier ?" at bounding box center [443, 172] width 190 height 22
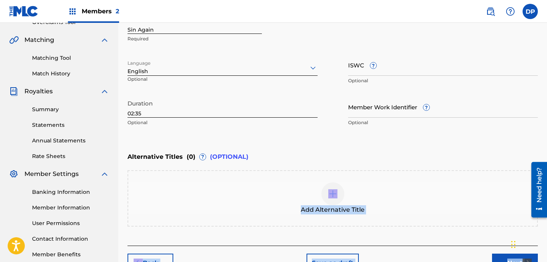
scroll to position [216, 0]
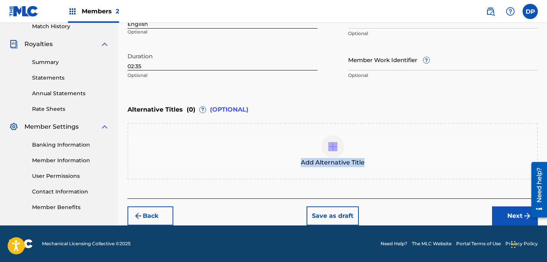
drag, startPoint x: 330, startPoint y: 224, endPoint x: 346, endPoint y: 159, distance: 66.8
click at [346, 159] on div "Alternative Titles ( 0 ) ? (OPTIONAL) Add Alternative Title" at bounding box center [332, 140] width 410 height 78
click at [505, 214] on button "Next" at bounding box center [515, 216] width 46 height 19
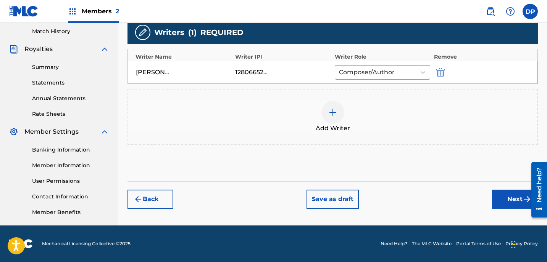
click at [501, 208] on button "Next" at bounding box center [515, 199] width 46 height 19
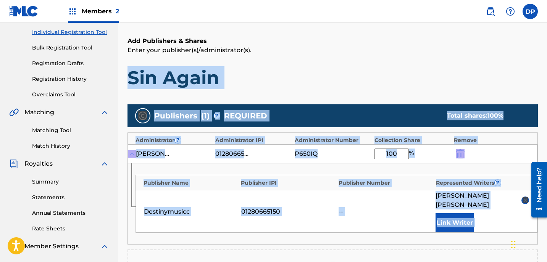
scroll to position [252, 0]
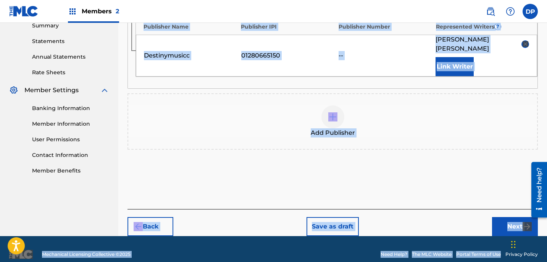
drag, startPoint x: 485, startPoint y: 122, endPoint x: 488, endPoint y: 204, distance: 82.1
click at [488, 204] on div "Register Work Search Enter Work Details Add Writers Add Publishers & Shares Add…" at bounding box center [332, 13] width 410 height 447
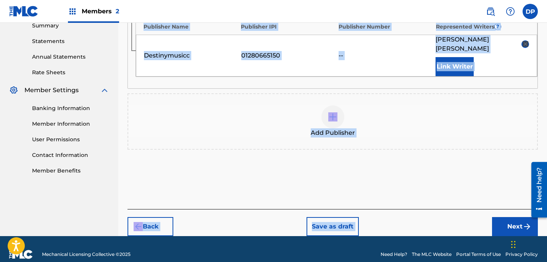
click at [511, 217] on button "Next" at bounding box center [515, 226] width 46 height 19
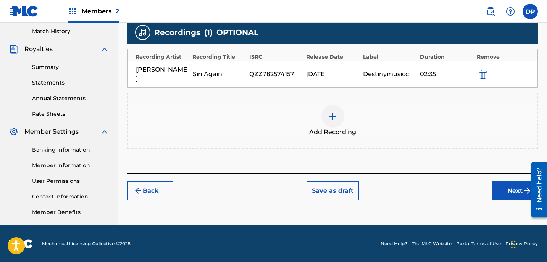
scroll to position [211, 0]
click at [507, 182] on button "Next" at bounding box center [515, 191] width 46 height 19
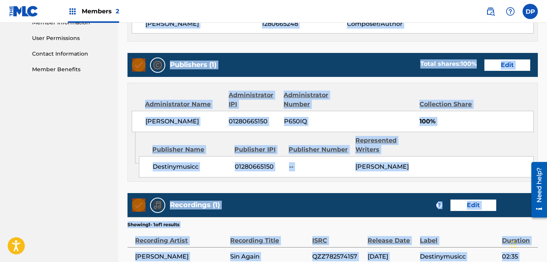
scroll to position [442, 0]
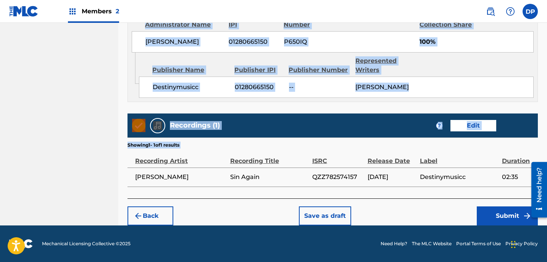
drag, startPoint x: 496, startPoint y: 106, endPoint x: 472, endPoint y: 192, distance: 89.5
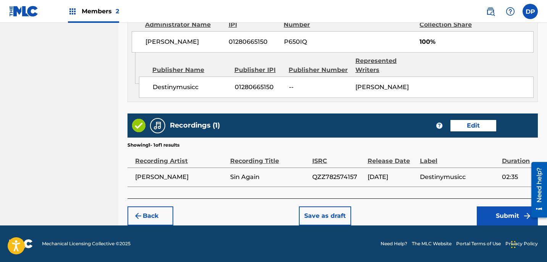
click at [445, 199] on div "Back Save as draft Submit" at bounding box center [332, 212] width 410 height 27
click at [502, 209] on button "Submit" at bounding box center [507, 216] width 61 height 19
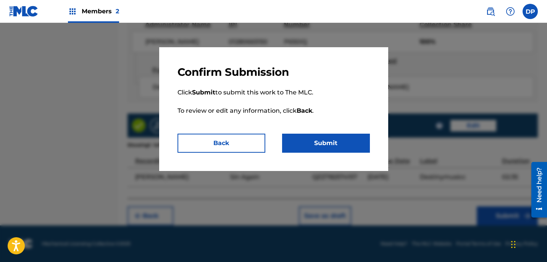
click at [323, 144] on button "Submit" at bounding box center [326, 143] width 88 height 19
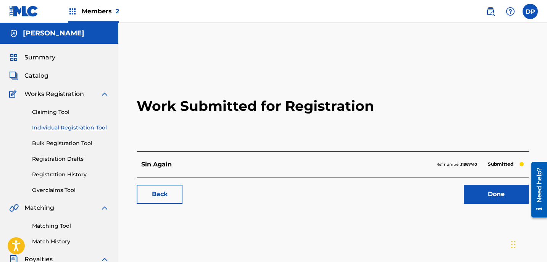
click at [509, 191] on link "Done" at bounding box center [496, 194] width 65 height 19
